Goal: Navigation & Orientation: Find specific page/section

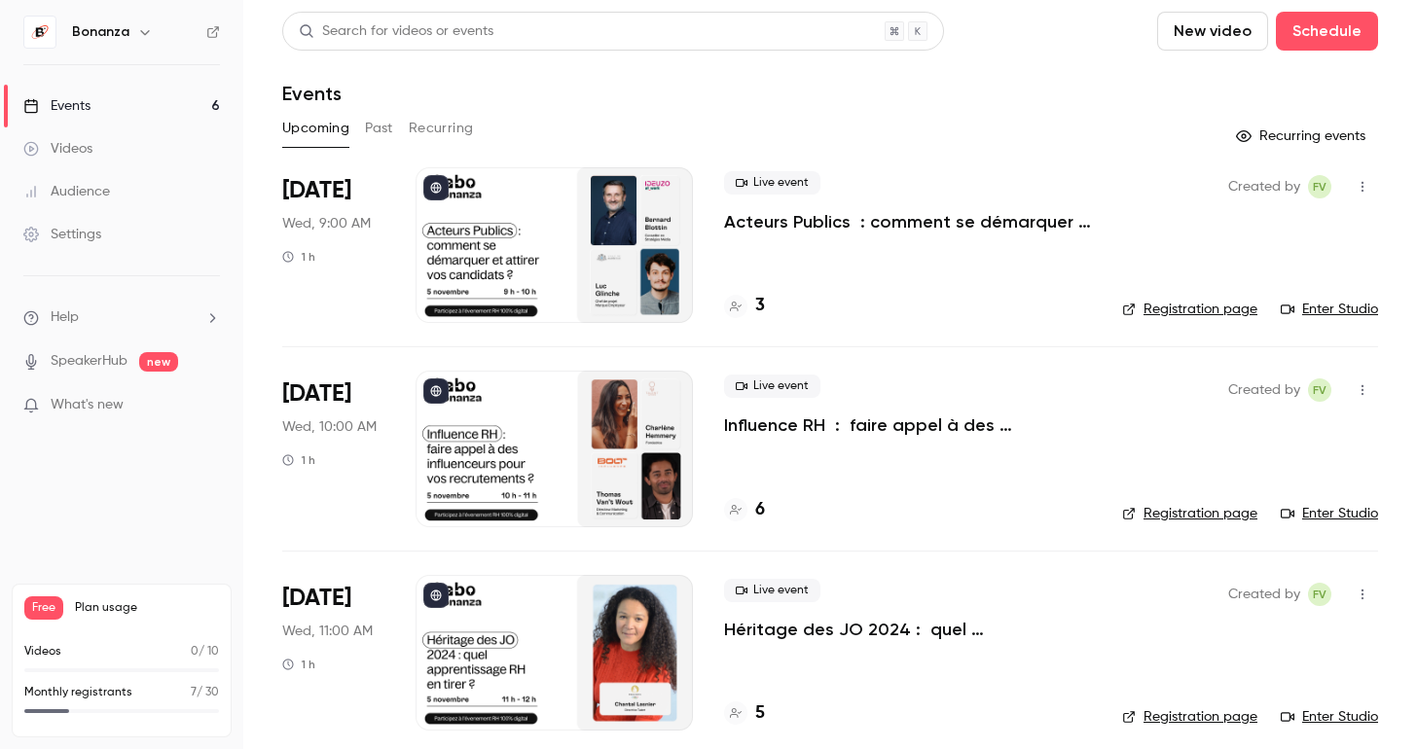
click at [733, 508] on icon at bounding box center [736, 510] width 12 height 10
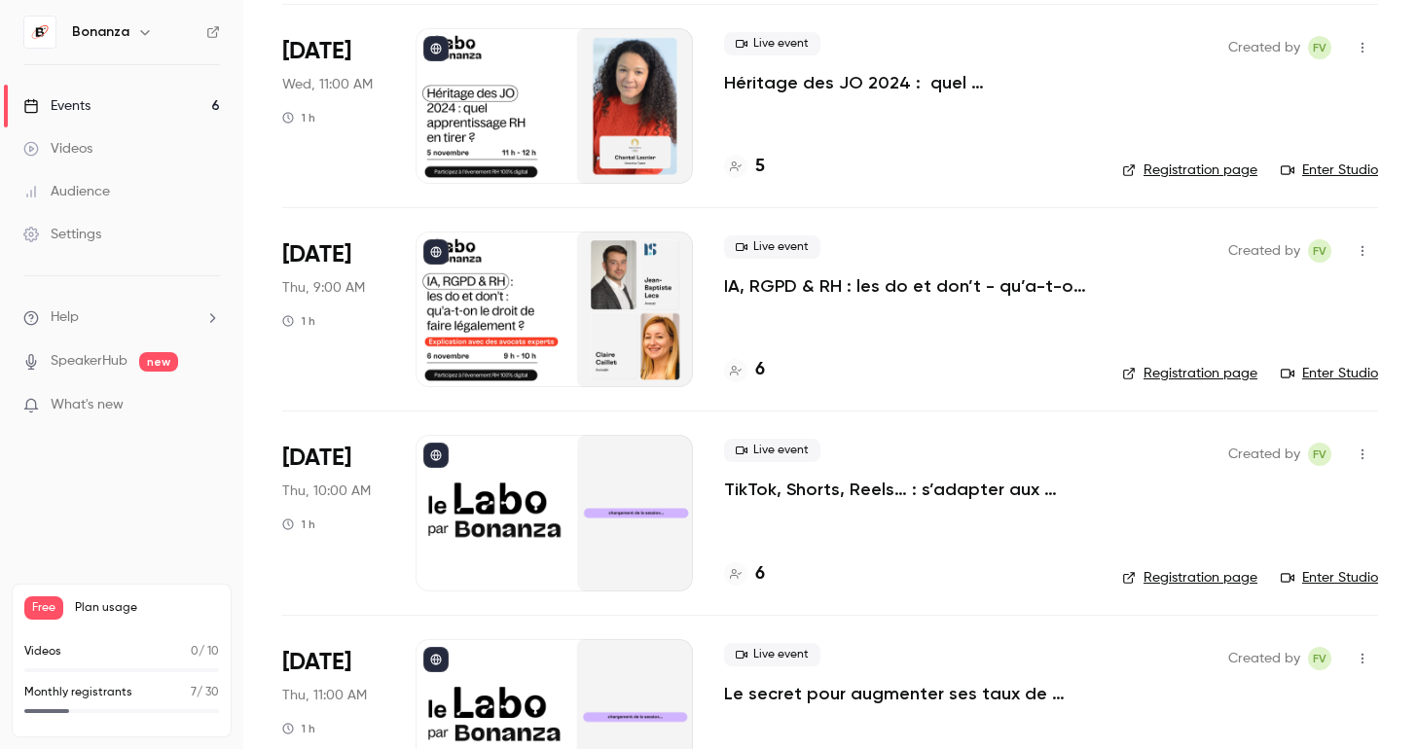
scroll to position [628, 0]
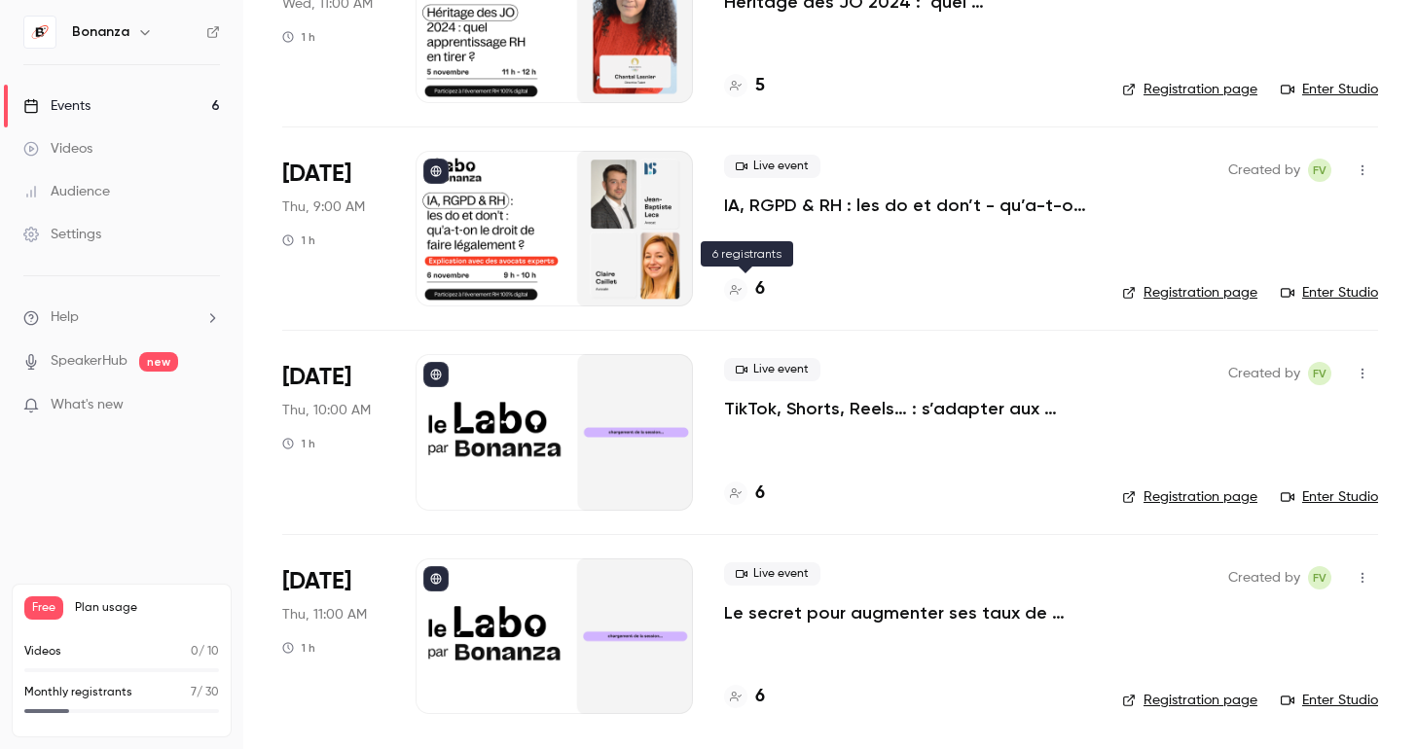
click at [740, 301] on div "6" at bounding box center [744, 289] width 41 height 26
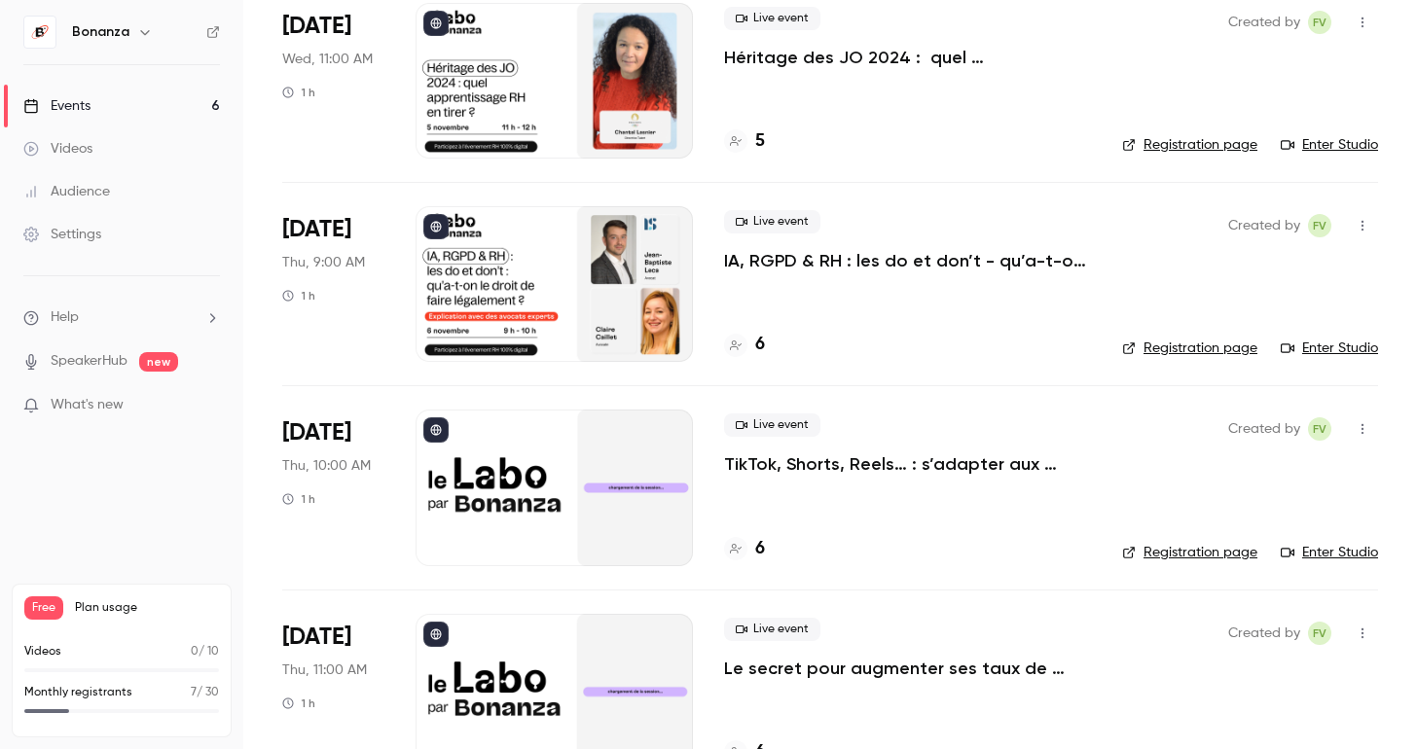
scroll to position [628, 0]
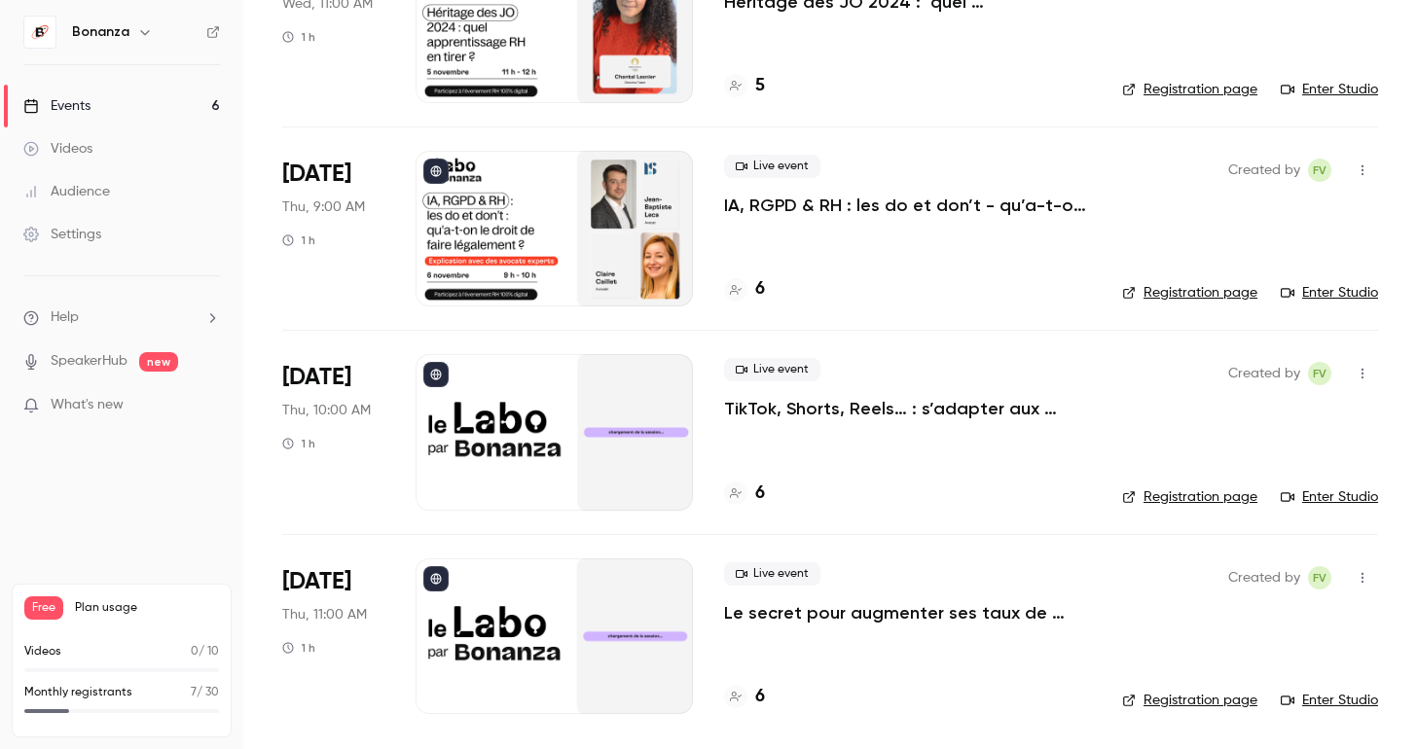
click at [134, 692] on div "Monthly registrants 7 / 30" at bounding box center [121, 693] width 195 height 18
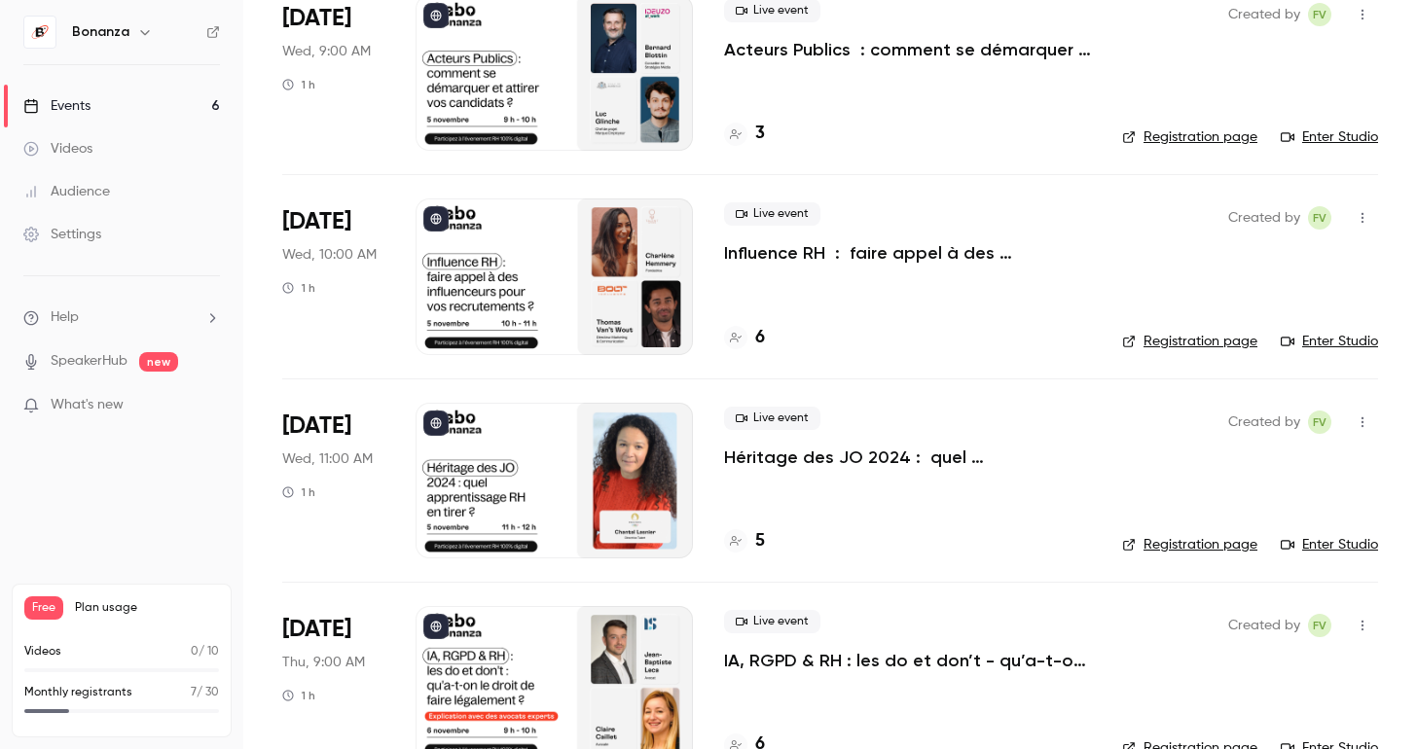
scroll to position [221, 0]
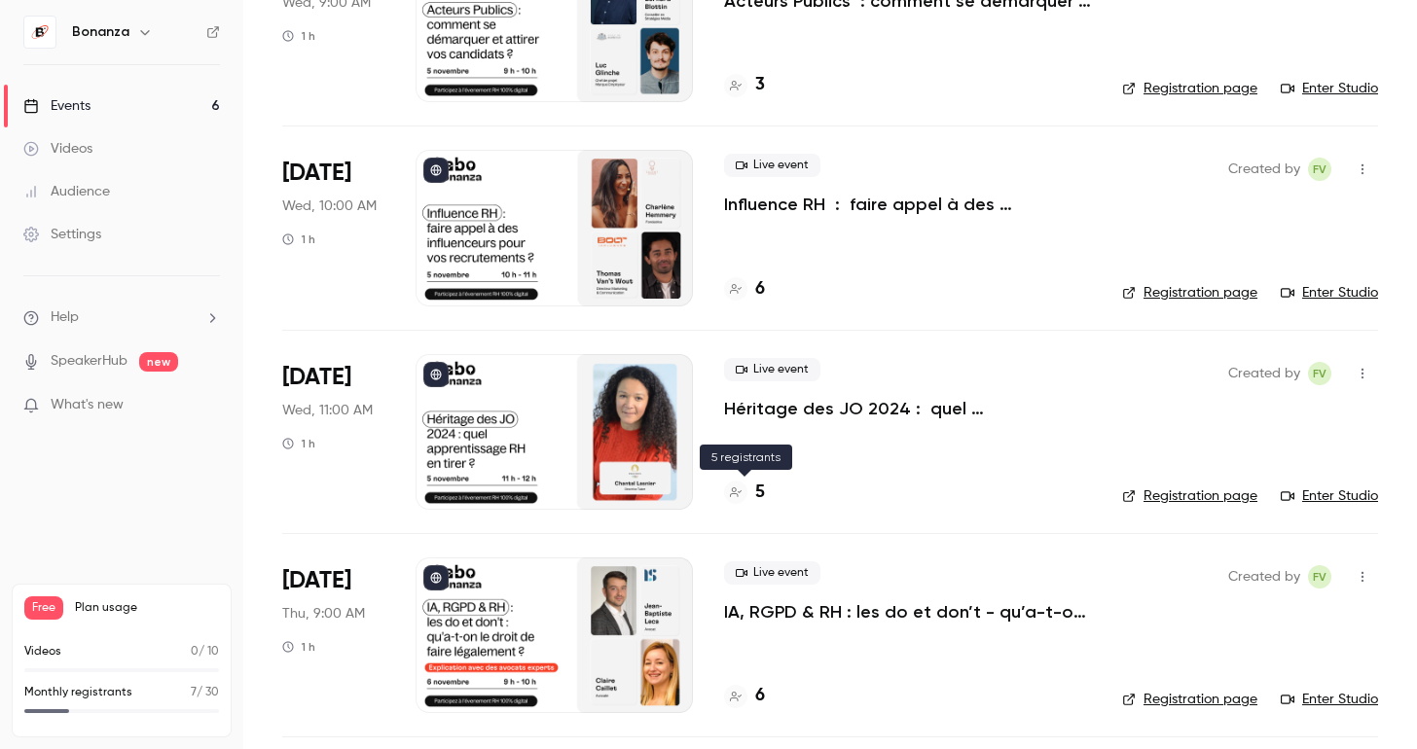
click at [737, 492] on icon at bounding box center [736, 493] width 12 height 12
